Goal: Information Seeking & Learning: Learn about a topic

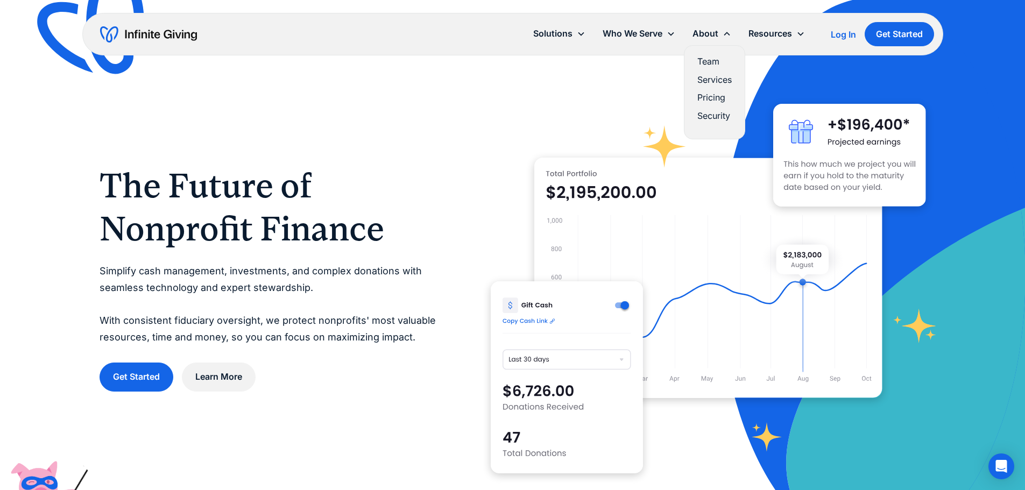
click at [702, 59] on link "Team" at bounding box center [714, 61] width 34 height 15
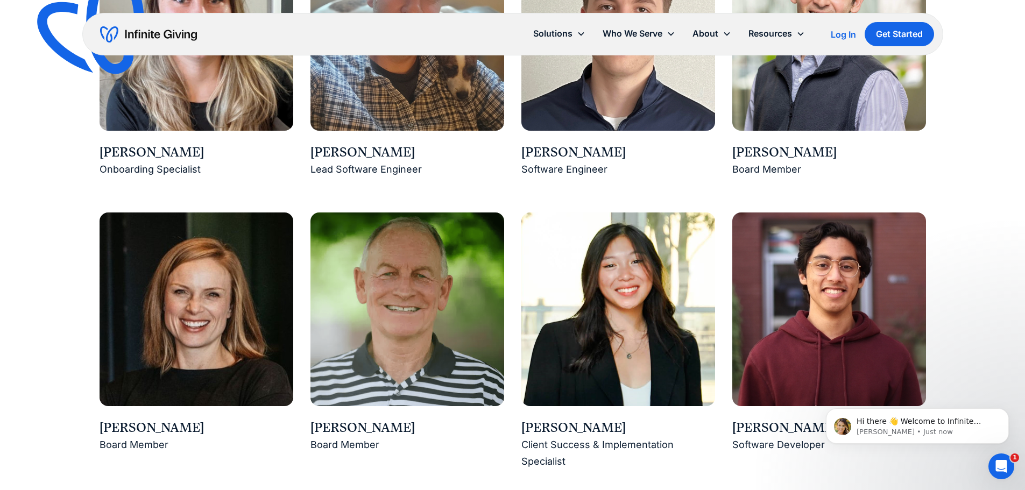
click at [559, 283] on img at bounding box center [618, 309] width 194 height 194
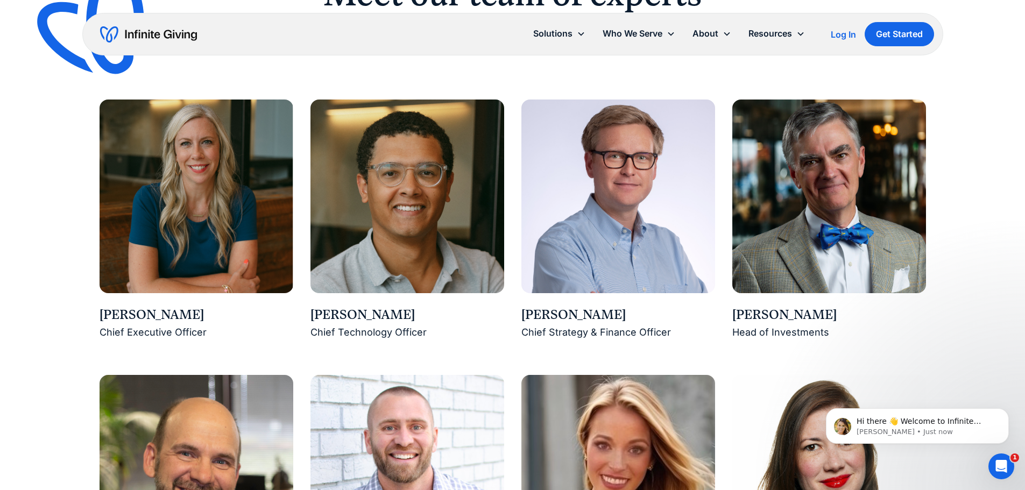
scroll to position [861, 0]
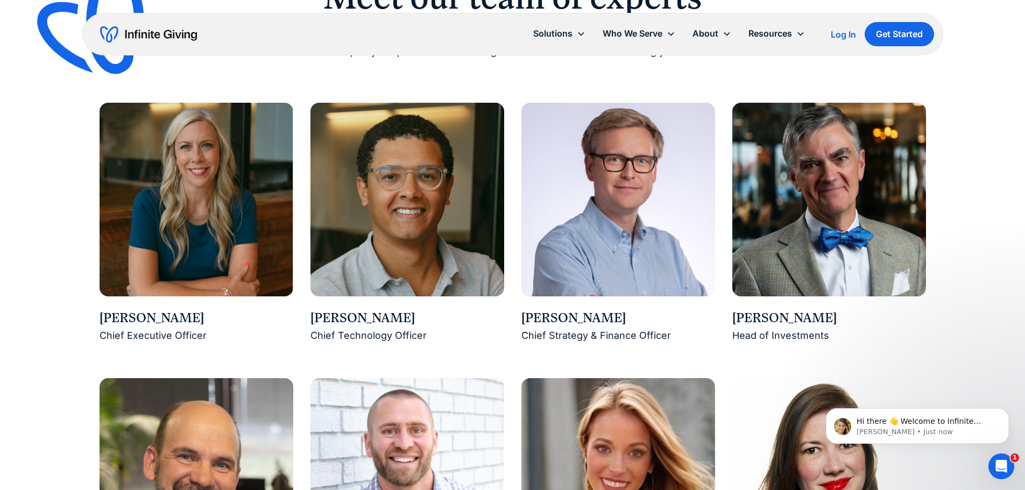
click at [779, 324] on div "Buster Wright" at bounding box center [829, 318] width 194 height 18
click at [779, 325] on div "Buster Wright" at bounding box center [829, 318] width 194 height 18
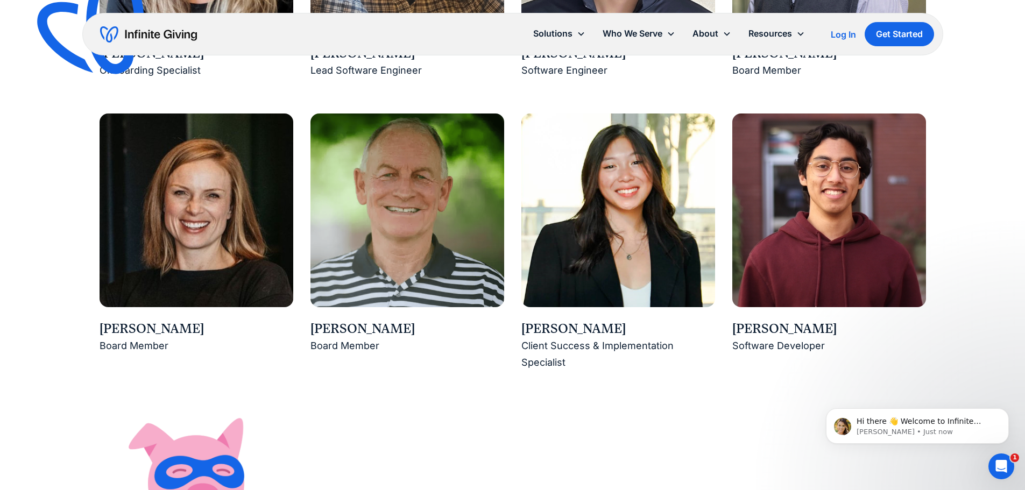
scroll to position [1685, 0]
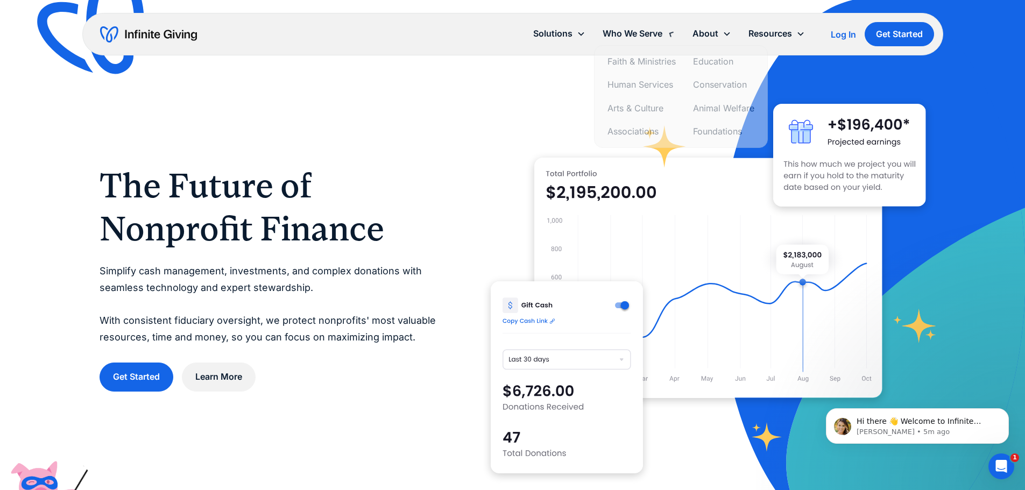
click at [525, 104] on div at bounding box center [708, 277] width 435 height 435
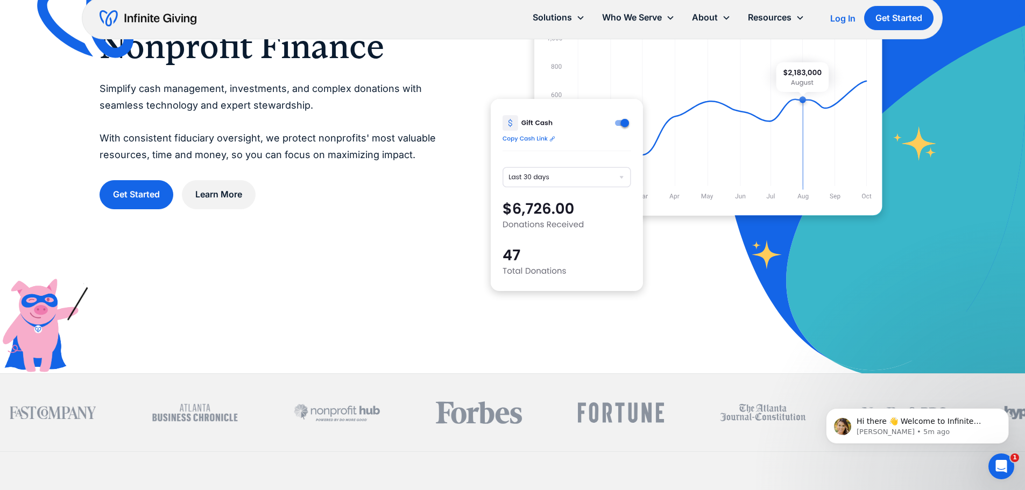
scroll to position [215, 0]
